Goal: Task Accomplishment & Management: Complete application form

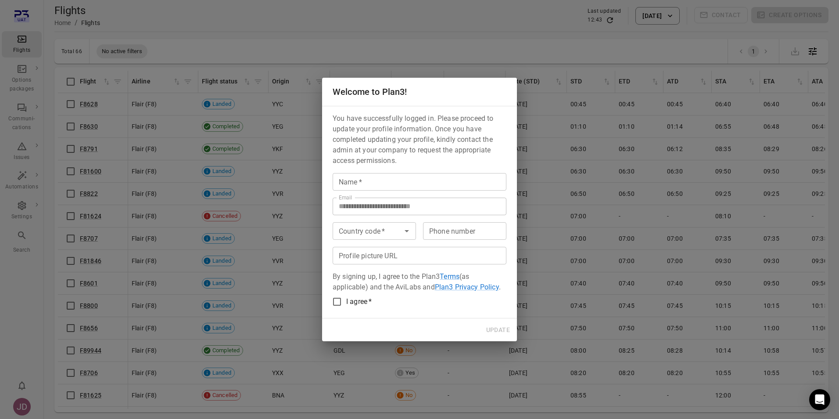
click at [369, 182] on input "Name   *" at bounding box center [420, 182] width 174 height 18
type input "*******"
click at [387, 158] on p "You have successfully logged in. Please proceed to update your profile informat…" at bounding box center [420, 139] width 174 height 53
click at [407, 230] on icon "Open" at bounding box center [407, 231] width 4 height 2
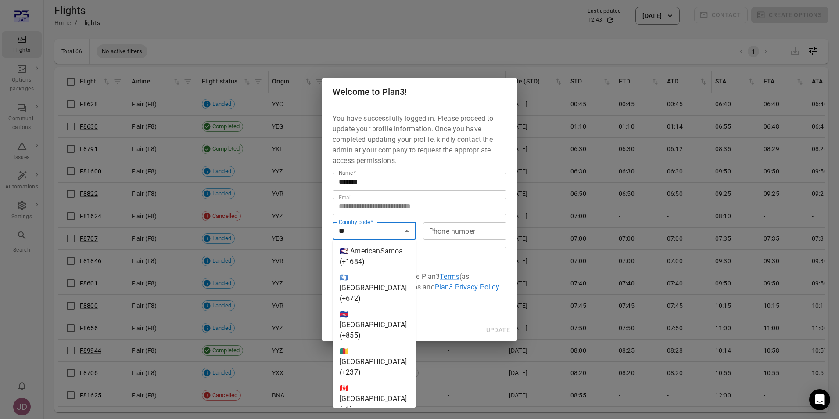
click at [370, 380] on li "🇨🇦 Canada (+1)" at bounding box center [374, 398] width 83 height 37
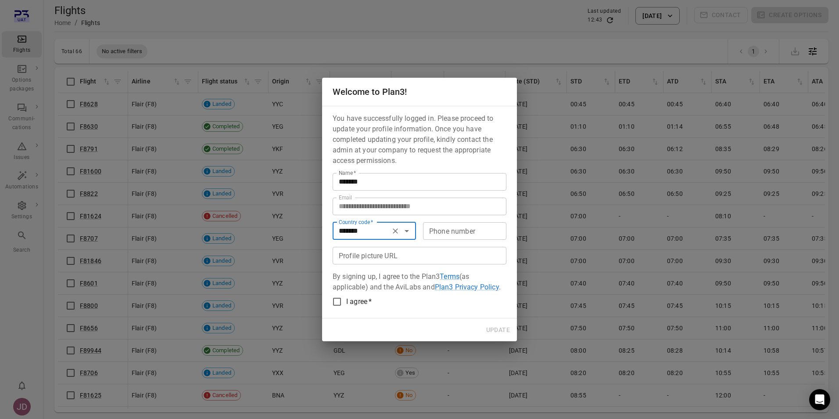
type input "*******"
click at [436, 234] on input "Phone number" at bounding box center [464, 231] width 83 height 18
type input "**********"
click at [367, 255] on input "Profile picture URL" at bounding box center [420, 256] width 174 height 18
click at [395, 332] on div "Update" at bounding box center [419, 329] width 195 height 23
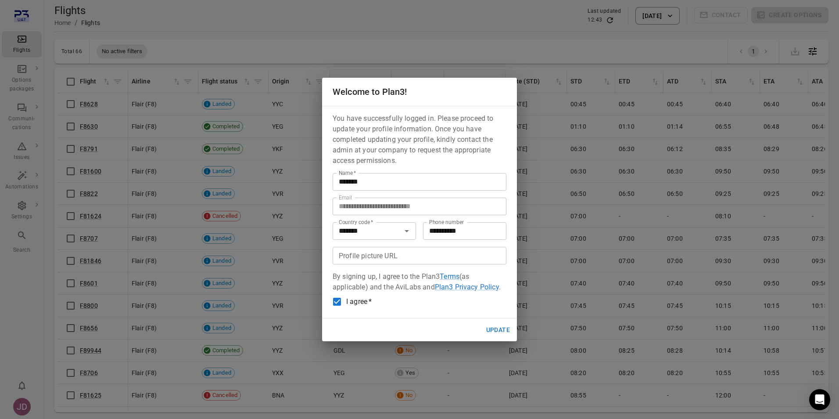
click at [502, 327] on button "Update" at bounding box center [498, 330] width 31 height 16
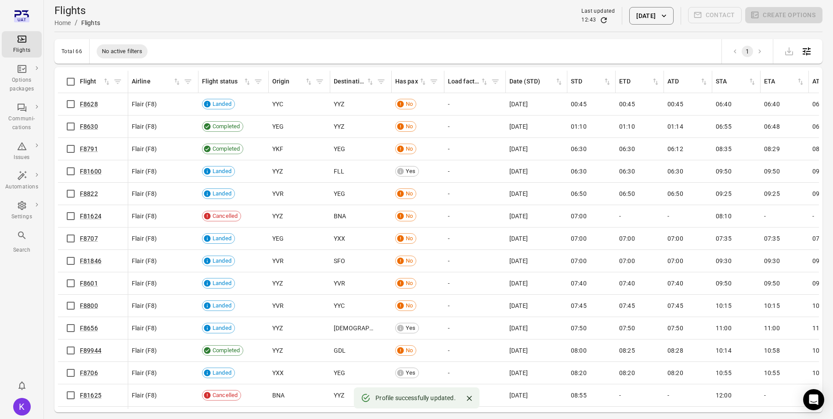
click at [471, 398] on icon "Close" at bounding box center [469, 398] width 9 height 9
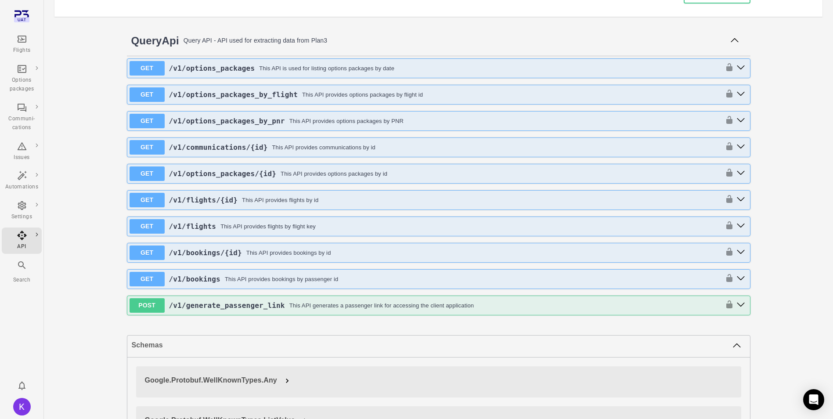
scroll to position [176, 0]
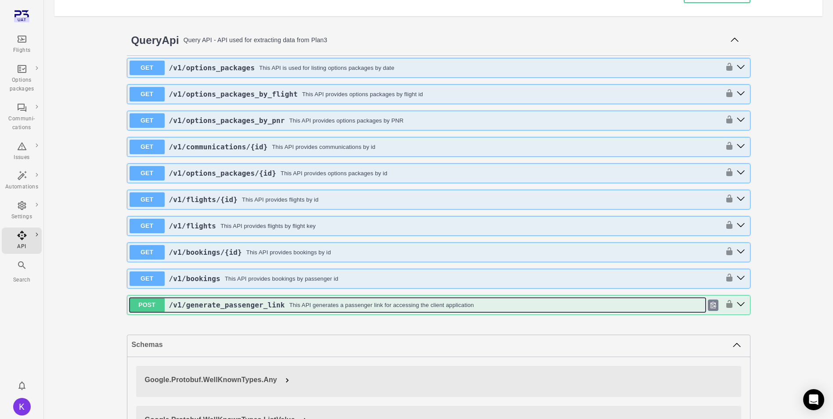
click at [219, 311] on button "POST /v1 /generate_passenger_link This API generates a passenger link for acces…" at bounding box center [417, 305] width 576 height 14
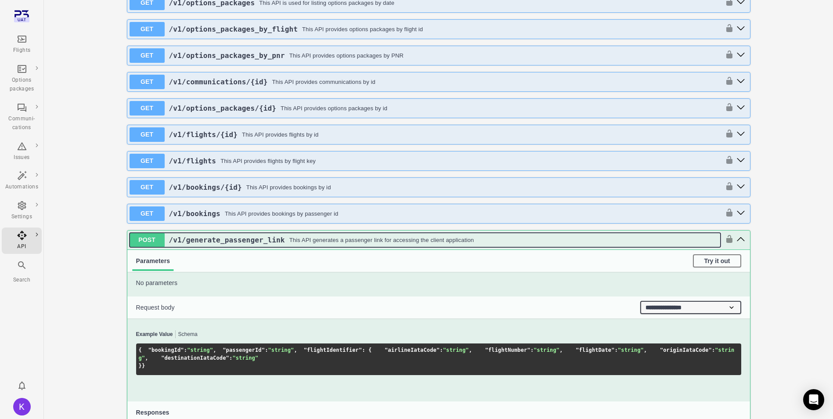
scroll to position [263, 0]
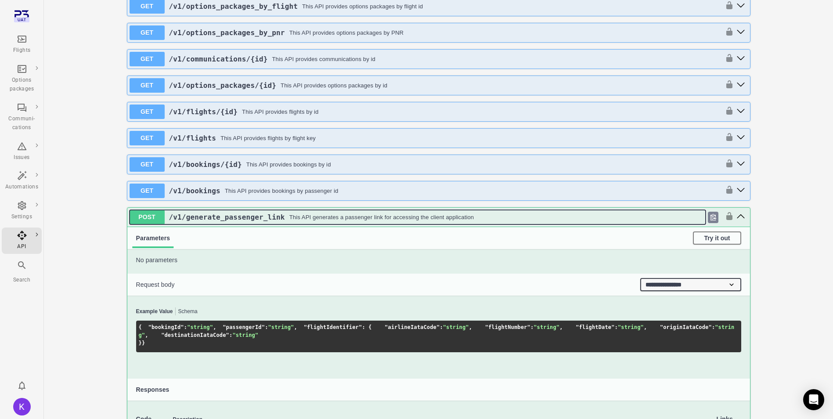
click at [211, 215] on span "/v1 /generate_passenger_link" at bounding box center [227, 217] width 116 height 8
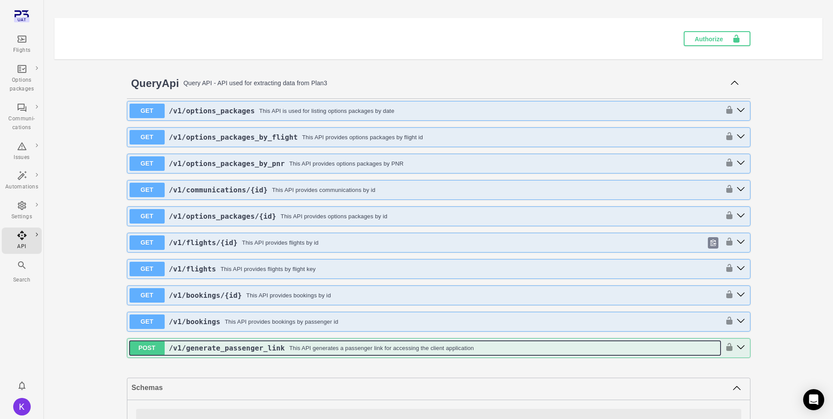
scroll to position [132, 0]
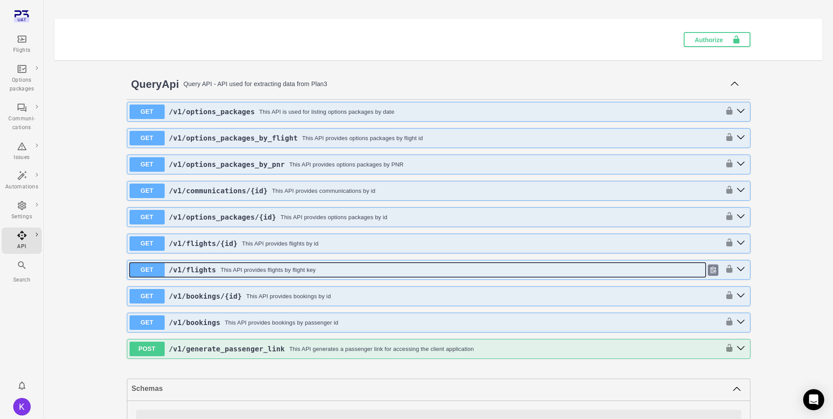
click at [220, 270] on div "This API provides flights by flight key" at bounding box center [267, 270] width 95 height 9
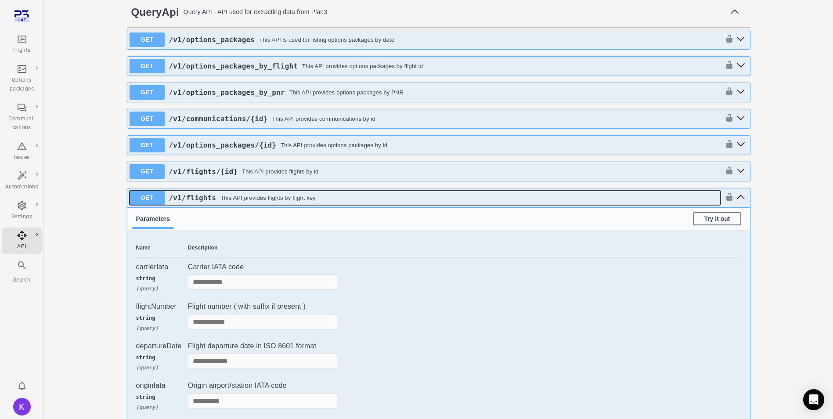
scroll to position [176, 0]
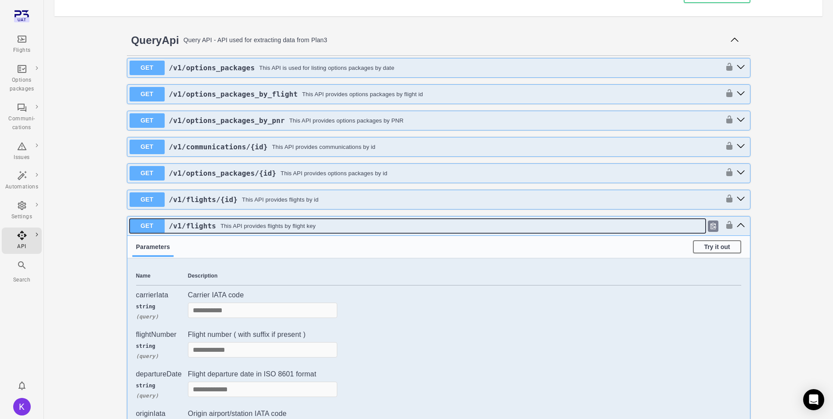
click at [241, 230] on div "This API provides flights by flight key" at bounding box center [267, 226] width 95 height 9
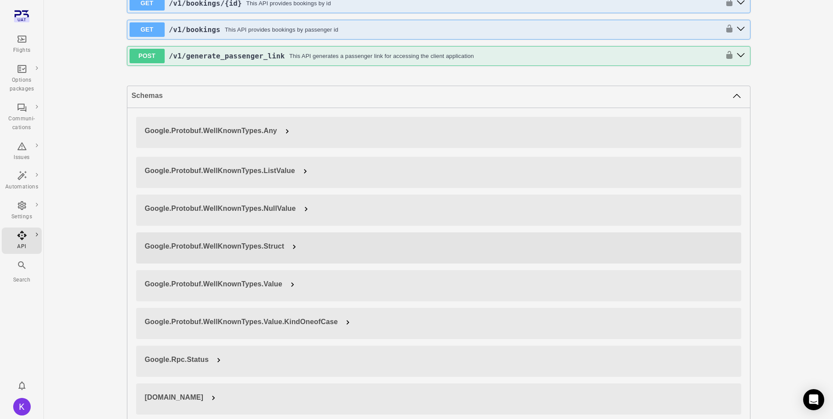
scroll to position [395, 0]
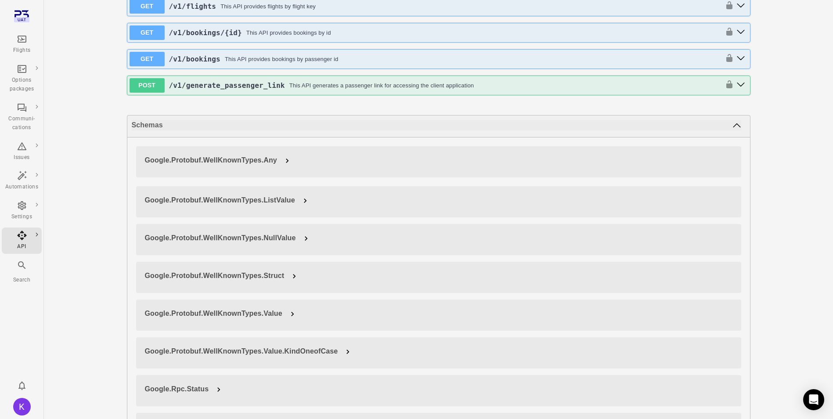
click at [306, 133] on h4 "Schemas" at bounding box center [438, 126] width 622 height 22
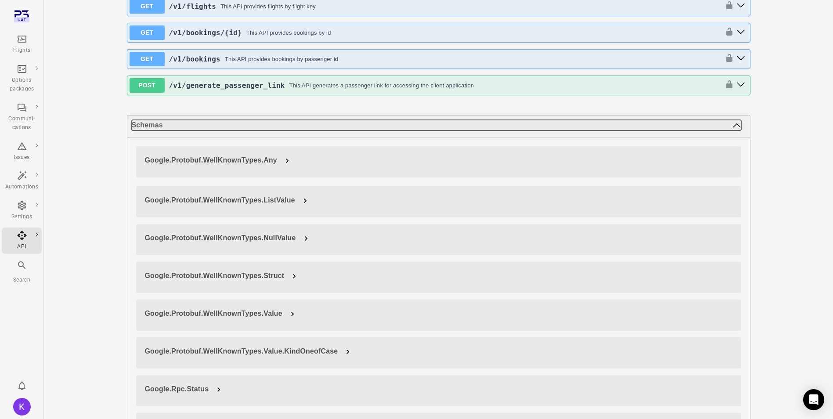
click at [737, 126] on icon at bounding box center [736, 125] width 9 height 9
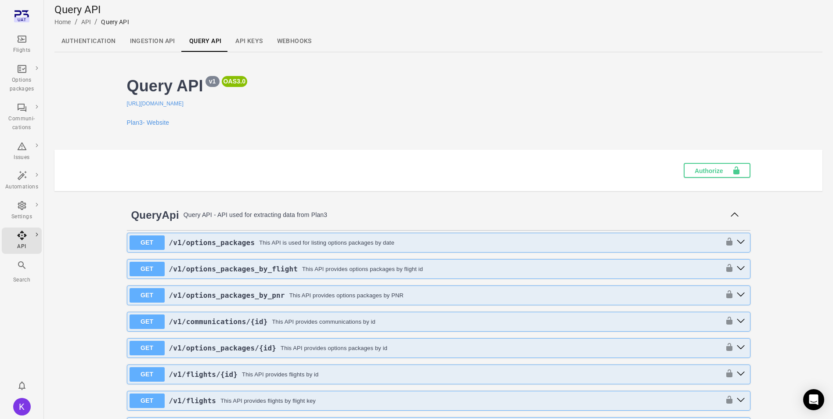
scroll to position [0, 0]
click at [299, 44] on link "Webhooks" at bounding box center [294, 42] width 49 height 21
